Goal: Task Accomplishment & Management: Complete application form

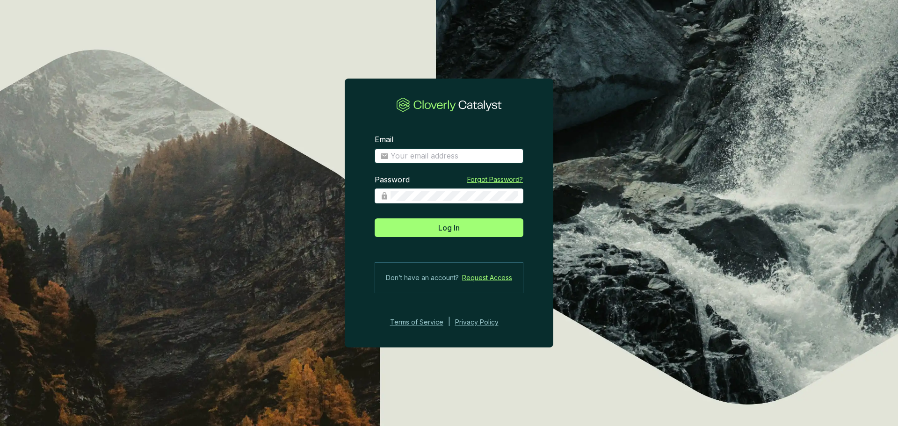
click at [449, 156] on input "Email" at bounding box center [453, 156] width 127 height 10
type input "[EMAIL_ADDRESS][DOMAIN_NAME]"
click at [375, 218] on button "Log In" at bounding box center [449, 227] width 149 height 19
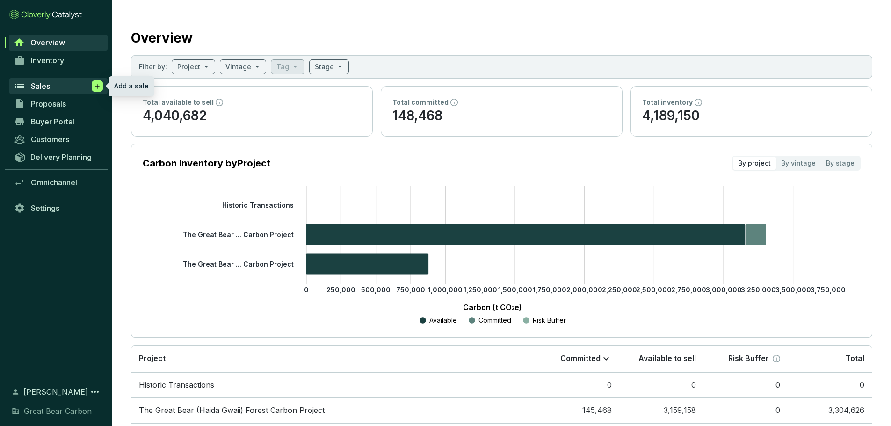
click at [94, 90] on icon at bounding box center [97, 86] width 7 height 9
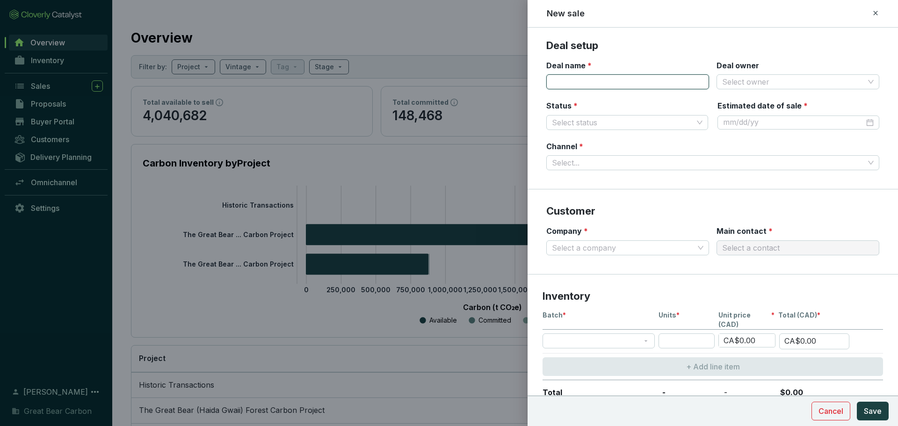
click at [600, 86] on input "Deal name *" at bounding box center [627, 81] width 163 height 15
type input "O"
type input "VOL - ACT #[DATE]"
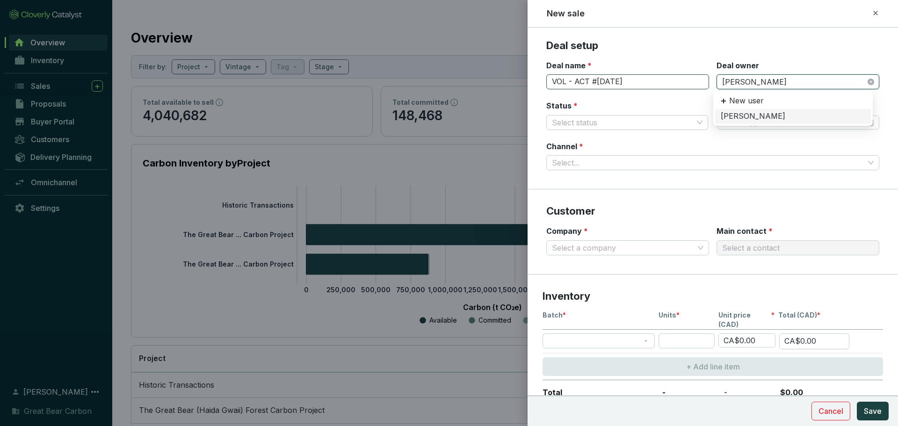
type input "[PERSON_NAME]"
click at [742, 117] on div "[PERSON_NAME]" at bounding box center [793, 116] width 144 height 10
click at [863, 122] on div at bounding box center [798, 122] width 151 height 10
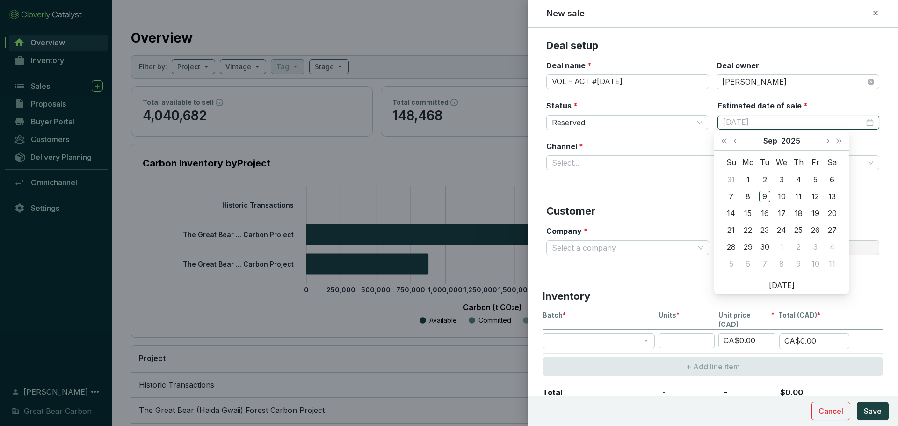
type input "[DATE]"
click at [825, 142] on span "Next month (PageDown)" at bounding box center [827, 140] width 5 height 5
type input "[DATE]"
click at [780, 199] on div "8" at bounding box center [781, 196] width 11 height 11
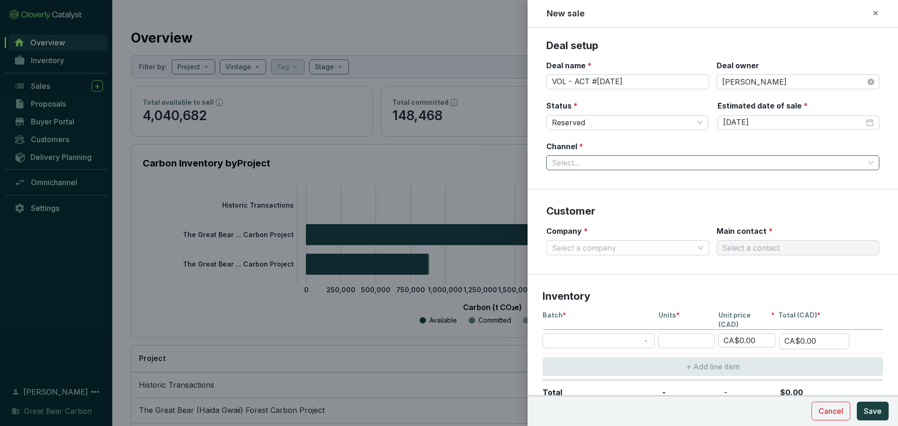
click at [623, 165] on input "Channel *" at bounding box center [708, 163] width 312 height 14
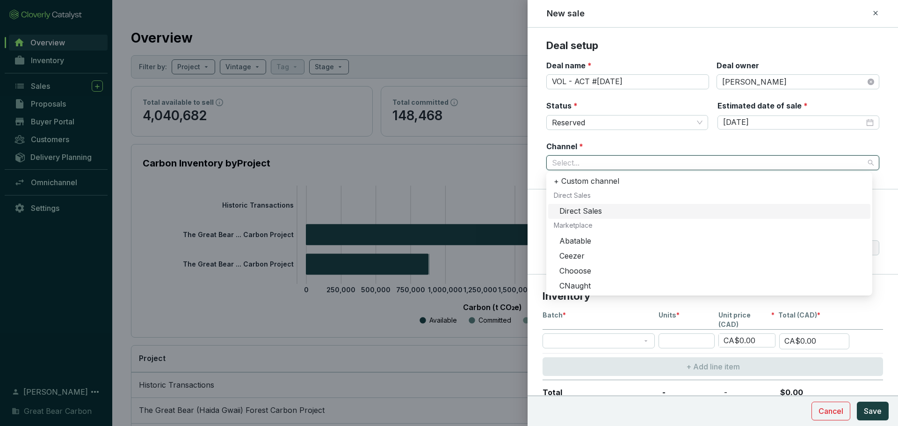
click at [590, 210] on div "Direct Sales" at bounding box center [711, 211] width 305 height 10
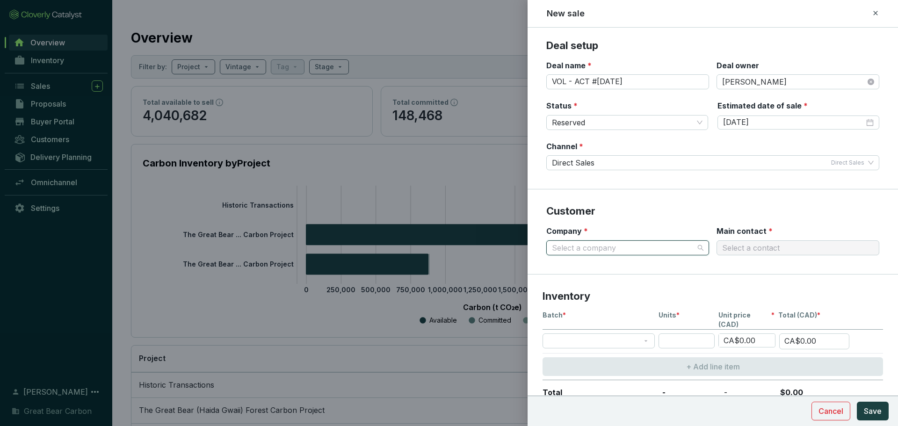
click at [614, 250] on input "Company *" at bounding box center [623, 248] width 142 height 14
type input "act"
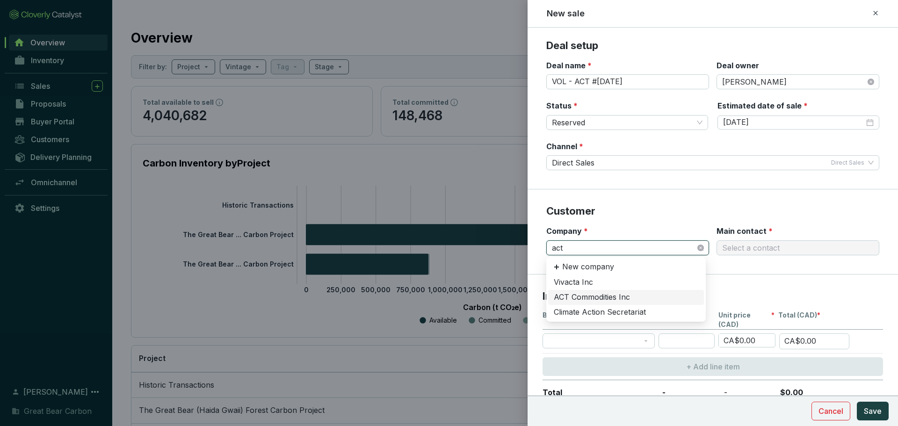
click at [603, 298] on div "ACT Commodities Inc" at bounding box center [626, 297] width 144 height 10
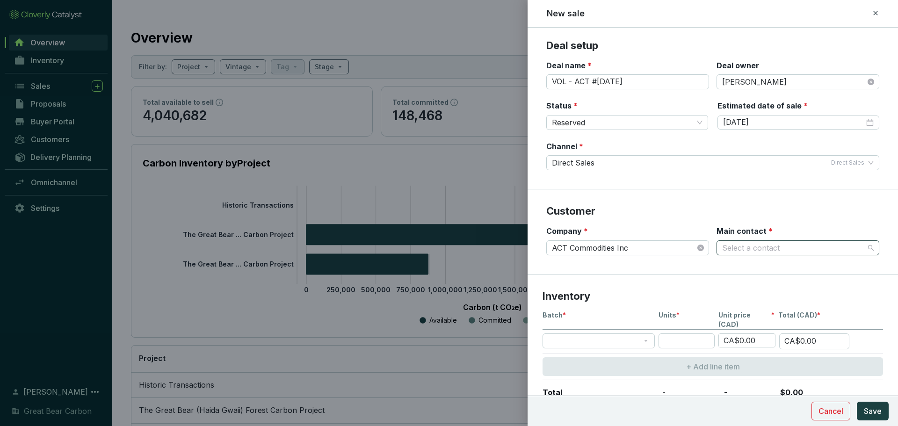
click at [747, 245] on input "Main contact *" at bounding box center [793, 248] width 142 height 14
type input "col"
click at [745, 285] on div "[PERSON_NAME]" at bounding box center [793, 282] width 144 height 10
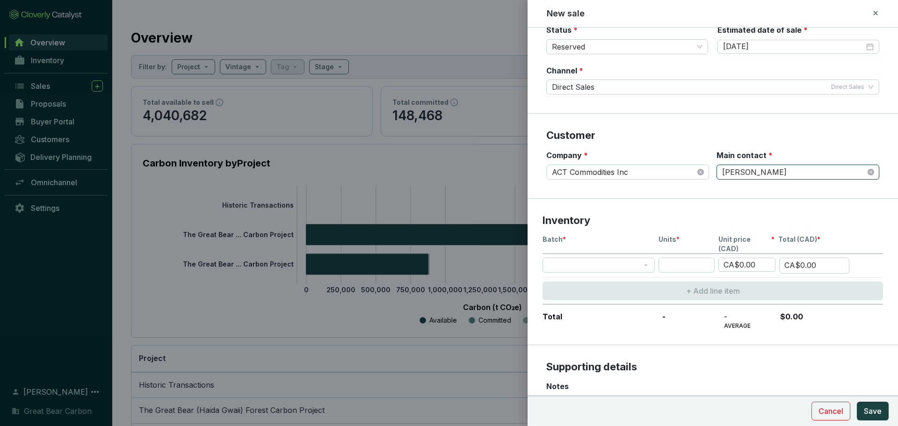
scroll to position [76, 0]
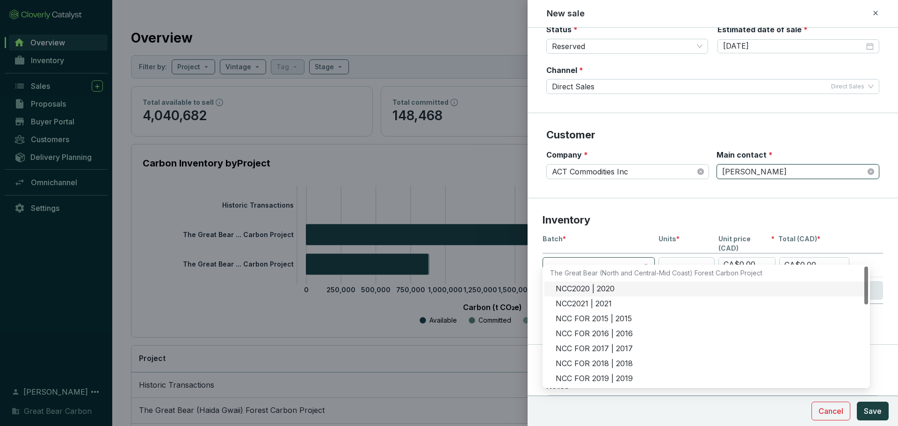
click at [645, 258] on span at bounding box center [598, 265] width 101 height 14
type input "hg"
click at [599, 300] on div "HG2020 | 2020" at bounding box center [709, 304] width 307 height 10
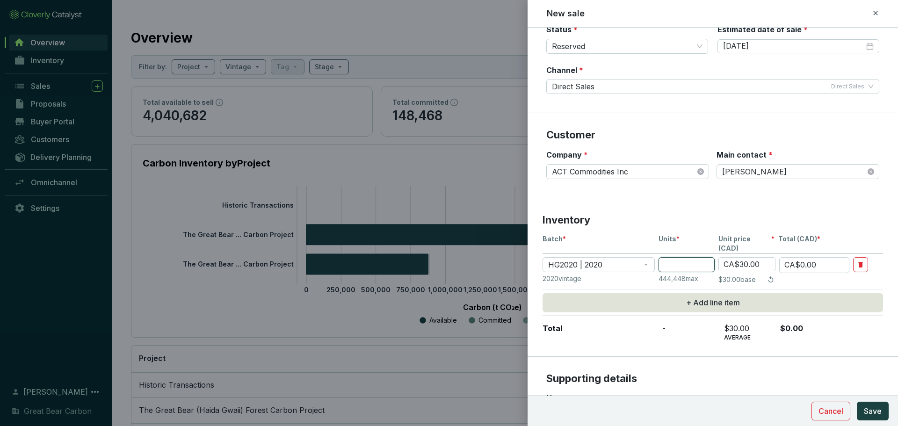
click at [687, 257] on input "number" at bounding box center [686, 264] width 56 height 15
type input "8"
type input "CA$240.00"
type input "86"
type input "CA$2,580.00"
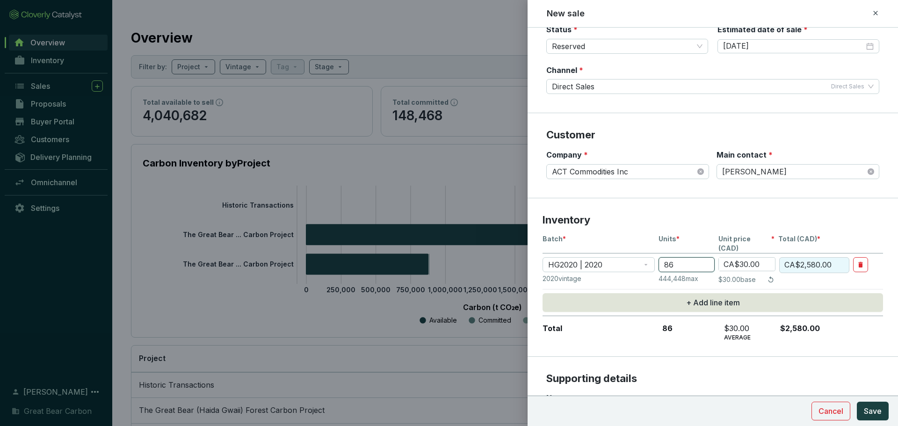
type input "861"
type input "CA$25,830.00"
type input "861"
type input "CA$2.00"
type input "CA$1,722.00"
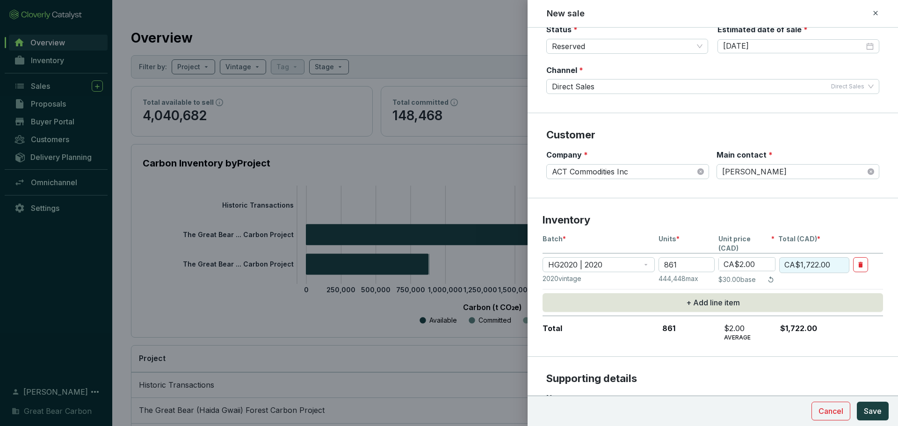
type input "CA$27.00"
type input "CA$23,247.00"
type input "CA$27.00"
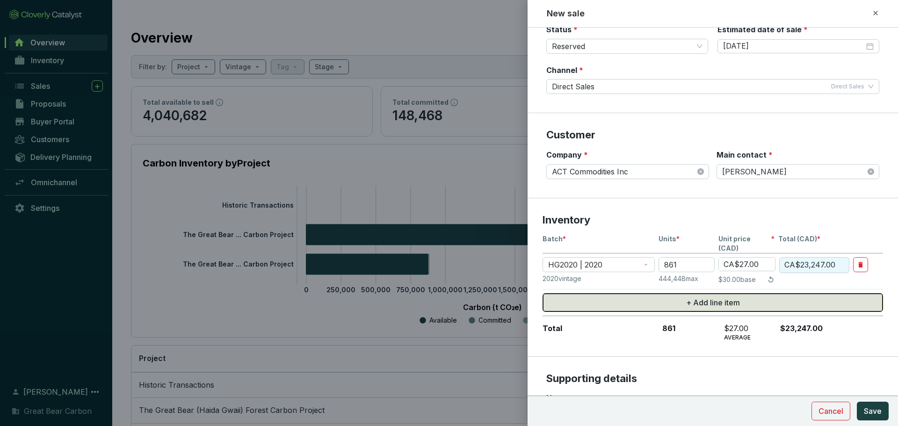
click at [675, 293] on button "+ Add line item" at bounding box center [712, 302] width 340 height 19
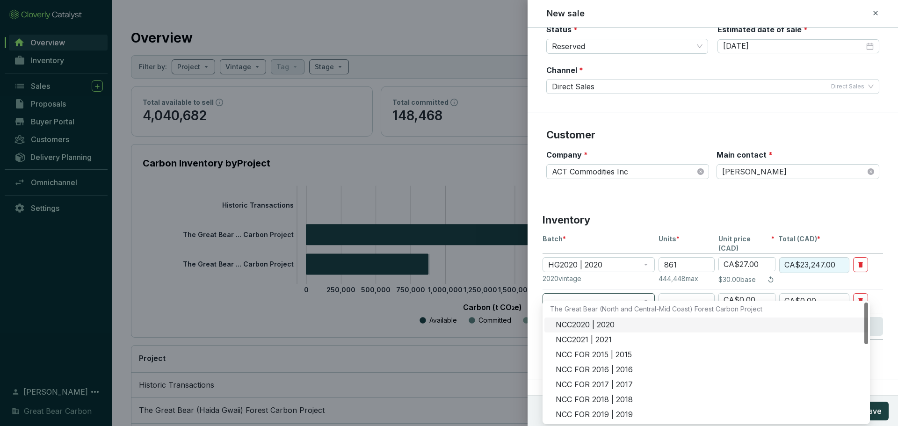
click at [616, 294] on span at bounding box center [598, 301] width 101 height 14
type input "hg"
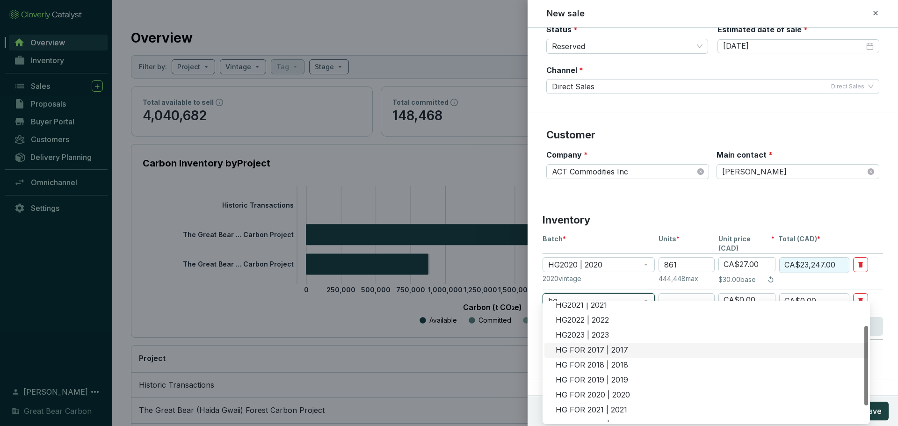
scroll to position [36, 0]
click at [612, 392] on div "HG FOR 2020 | 2020" at bounding box center [709, 394] width 307 height 10
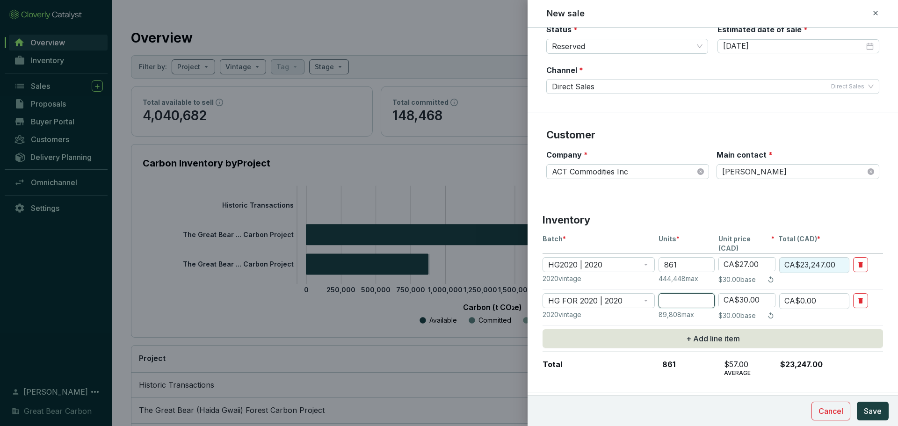
click at [670, 293] on input "number" at bounding box center [686, 300] width 56 height 15
type input "9"
type input "CA$270.00"
type input "96"
type input "CA$2,880.00"
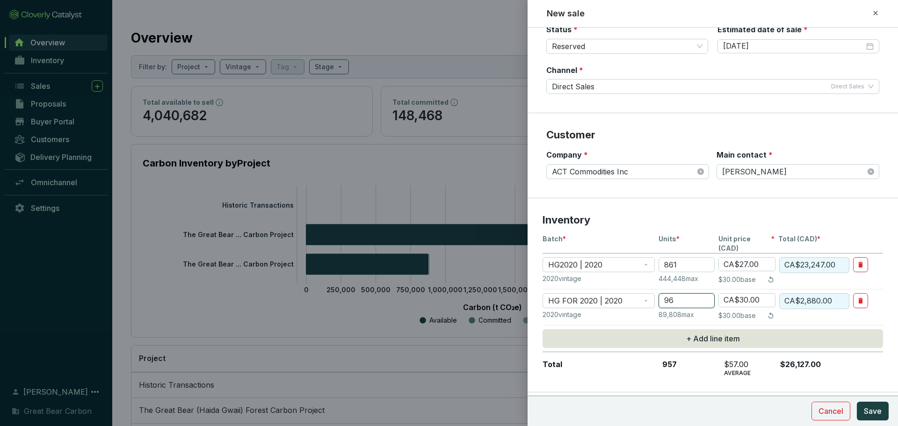
type input "96"
type input "CA$2.00"
type input "CA$192.00"
type input "CA$27.00"
type input "CA$2,592.00"
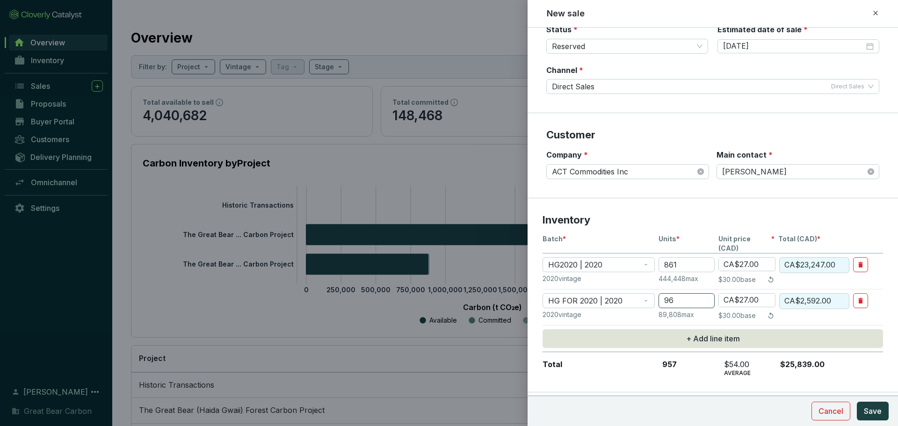
type input "CA$27.00"
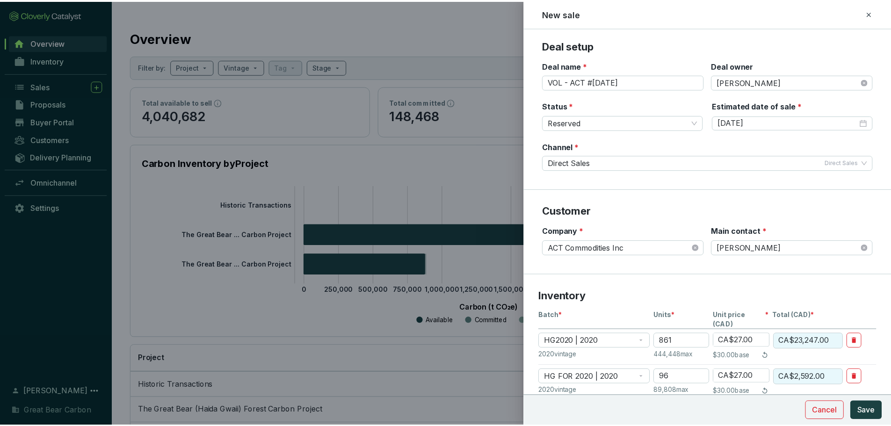
scroll to position [208, 0]
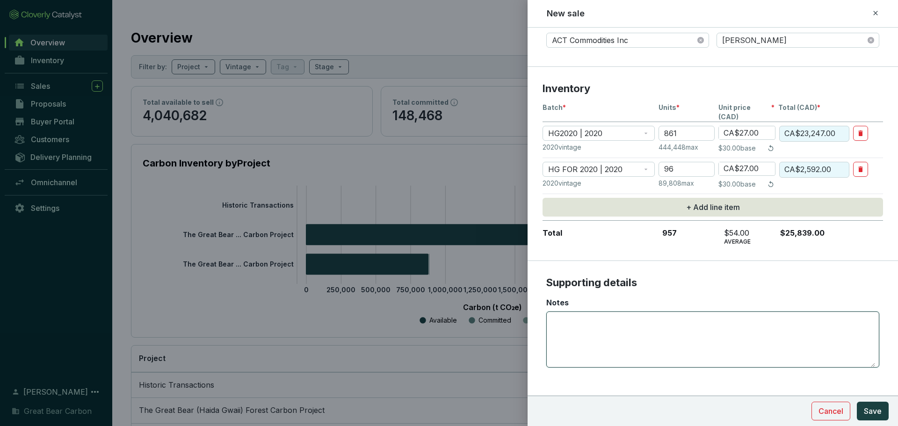
click at [632, 312] on textarea "Notes" at bounding box center [712, 339] width 325 height 55
type textarea "Purchase for: Spin Master Inc."
click at [871, 414] on span "Save" at bounding box center [873, 410] width 18 height 11
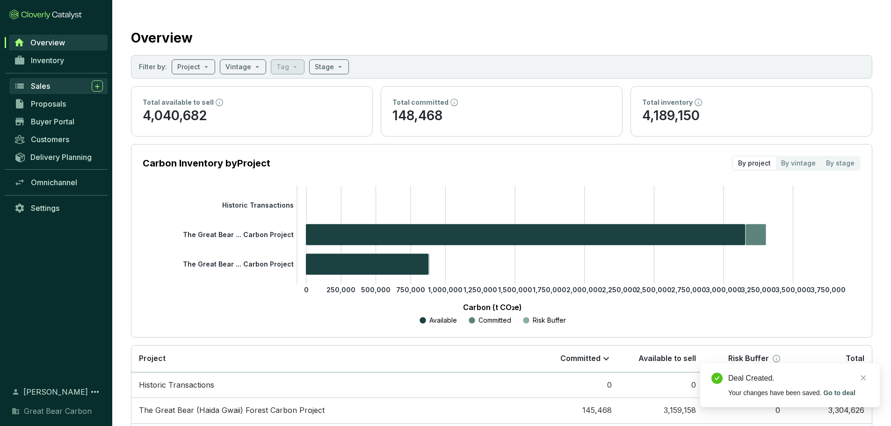
click at [45, 88] on span "Sales" at bounding box center [40, 85] width 19 height 9
